Goal: Information Seeking & Learning: Learn about a topic

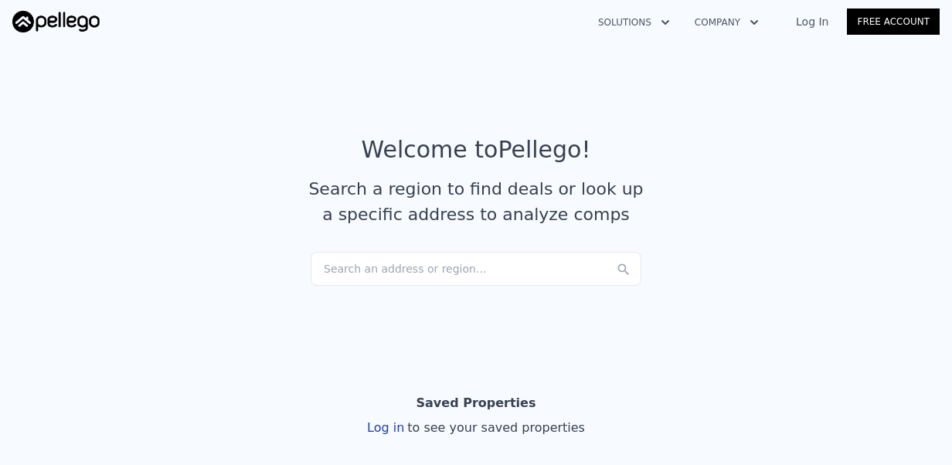
click at [409, 270] on div "Search an address or region..." at bounding box center [476, 269] width 331 height 34
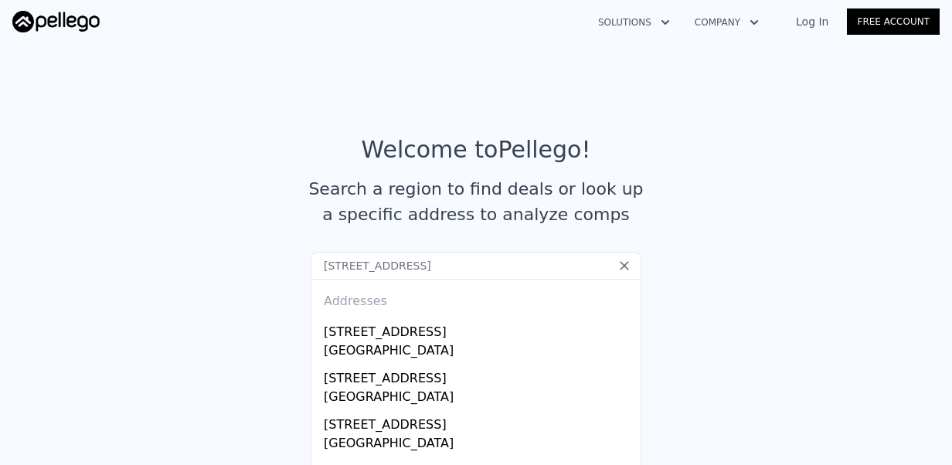
type input "[STREET_ADDRESS]"
drag, startPoint x: 535, startPoint y: 282, endPoint x: 535, endPoint y: 270, distance: 12.4
click at [535, 252] on div "Search an address or region... [STREET_ADDRESS] Addresses [STREET_ADDRESS][GEOG…" at bounding box center [476, 252] width 331 height 0
click at [535, 270] on input "[STREET_ADDRESS]" at bounding box center [476, 266] width 331 height 28
drag, startPoint x: 535, startPoint y: 268, endPoint x: 201, endPoint y: 267, distance: 334.5
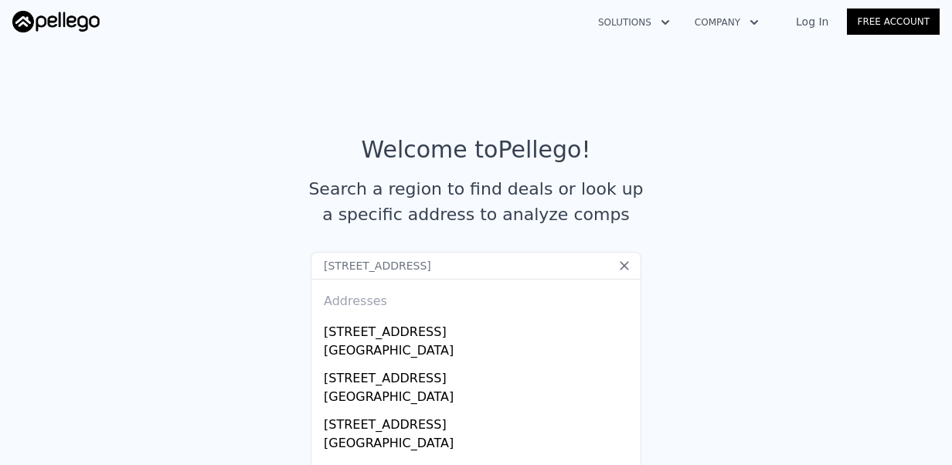
click at [201, 267] on section "Welcome to Pellego ! Search a region to find deals or look up a specific addres…" at bounding box center [476, 187] width 952 height 301
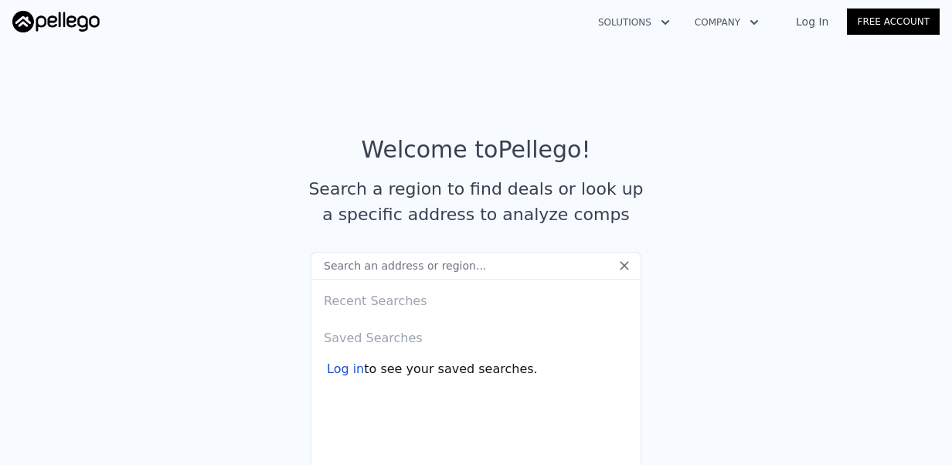
paste input "[STREET_ADDRESS]"
type input "[STREET_ADDRESS]"
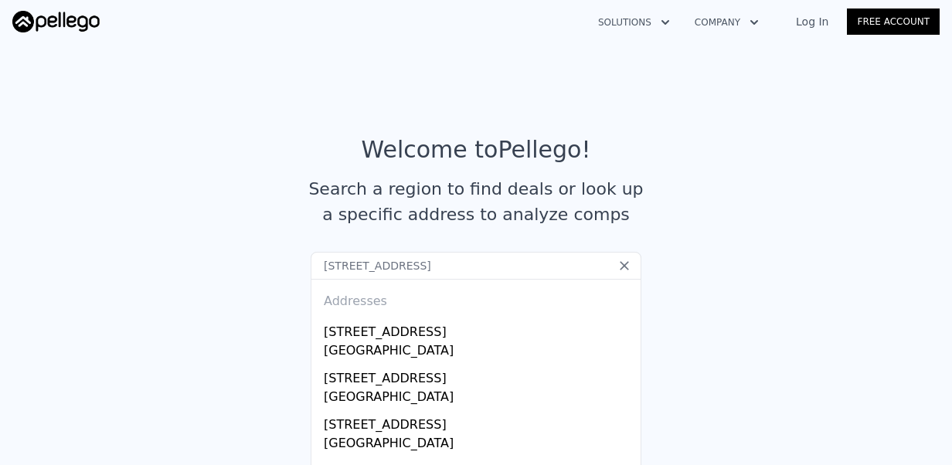
click at [621, 267] on icon at bounding box center [624, 265] width 9 height 9
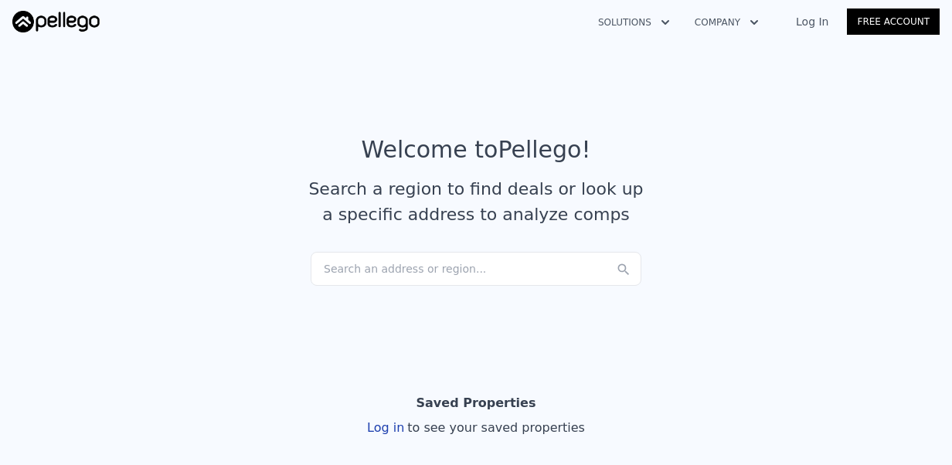
click at [554, 269] on div "Search an address or region..." at bounding box center [476, 269] width 331 height 34
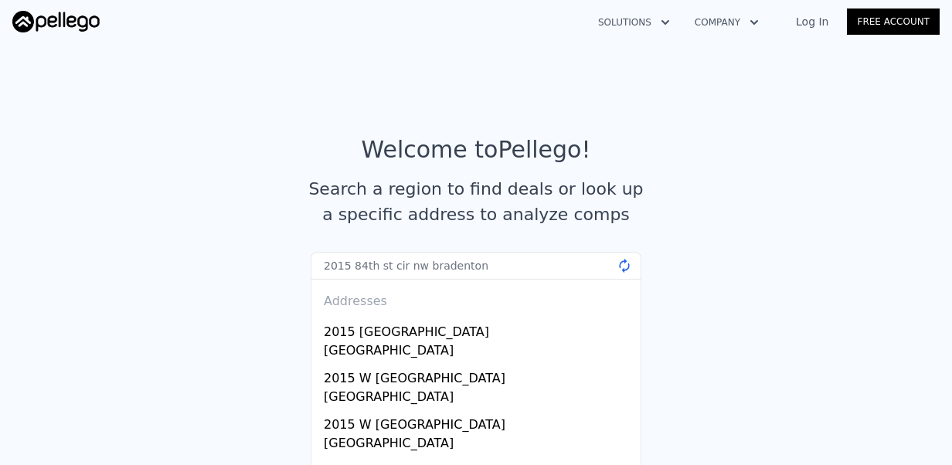
type input "2015 84th st cir nw bradenton"
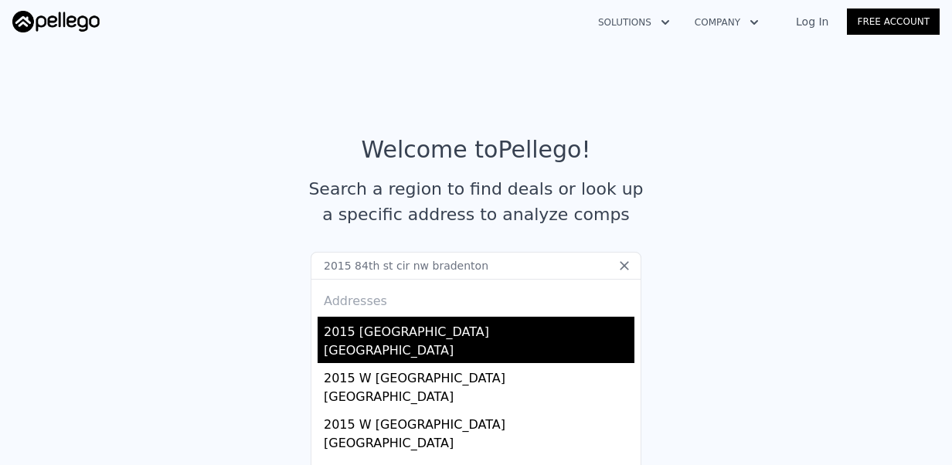
click at [433, 344] on div "[GEOGRAPHIC_DATA]" at bounding box center [479, 352] width 311 height 22
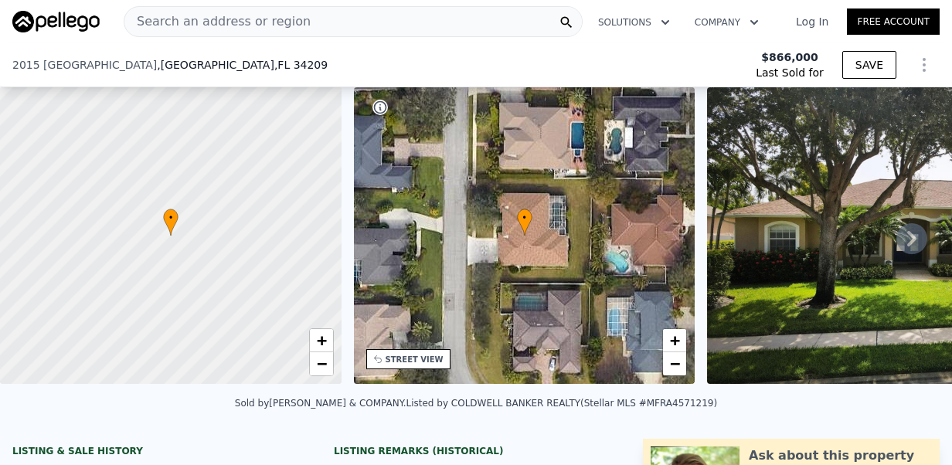
scroll to position [187, 0]
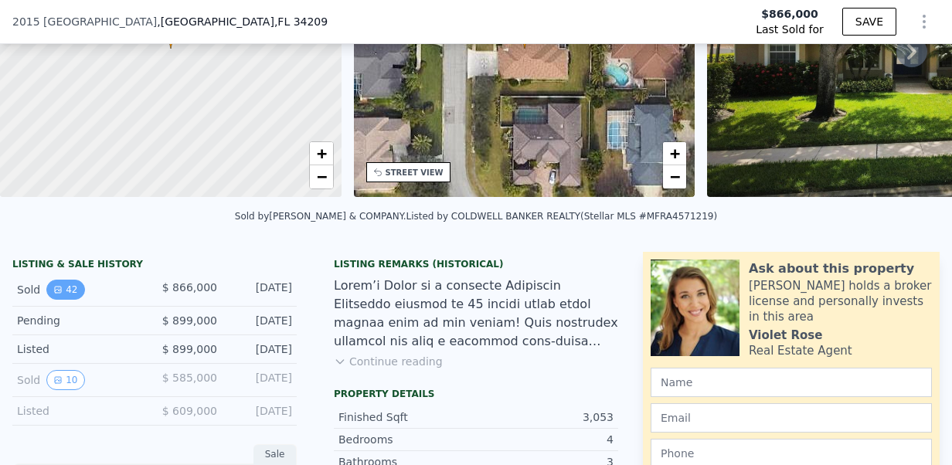
click at [58, 293] on icon "View historical data" at bounding box center [58, 290] width 6 height 6
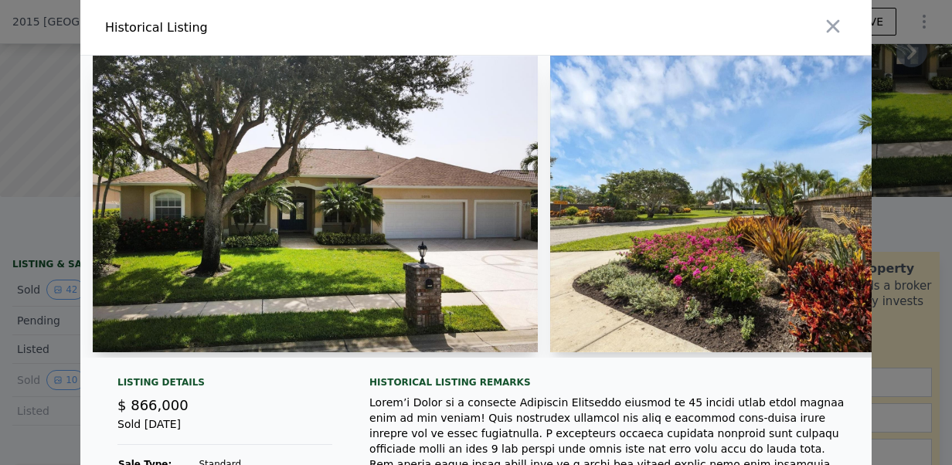
click at [592, 205] on img at bounding box center [772, 204] width 445 height 297
click at [669, 200] on img at bounding box center [772, 204] width 445 height 297
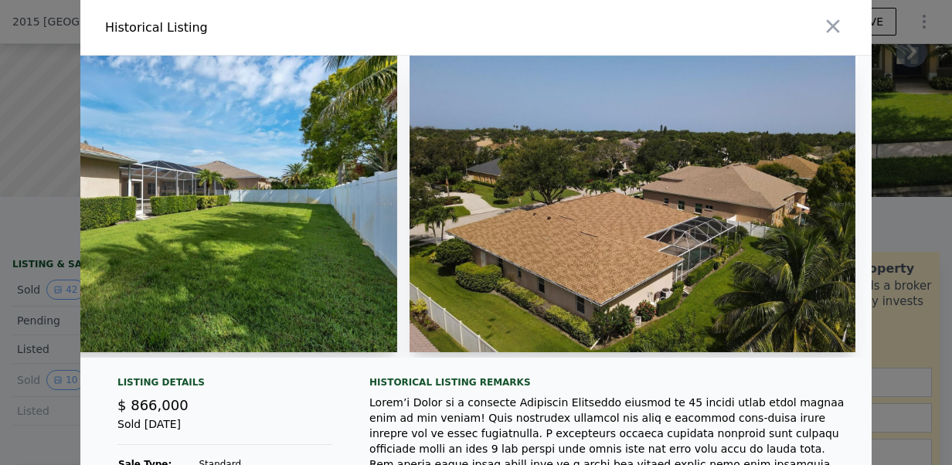
scroll to position [0, 12978]
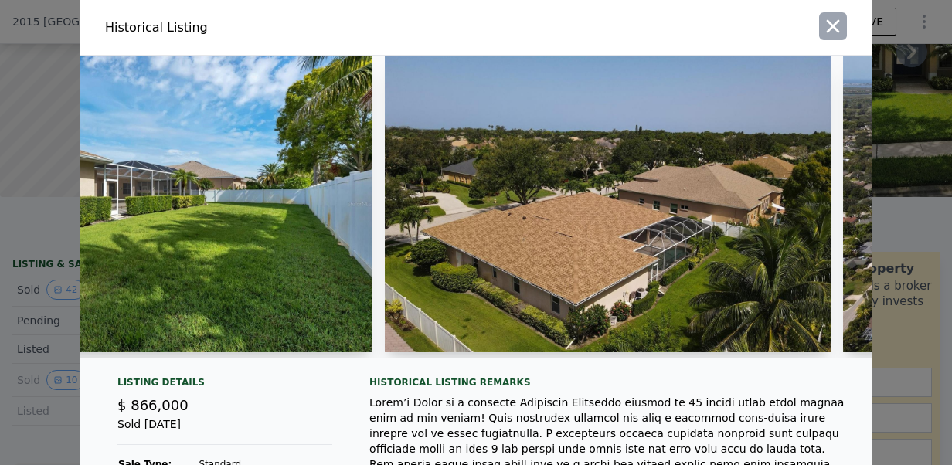
click at [834, 21] on icon "button" at bounding box center [833, 26] width 22 height 22
